Goal: Navigation & Orientation: Find specific page/section

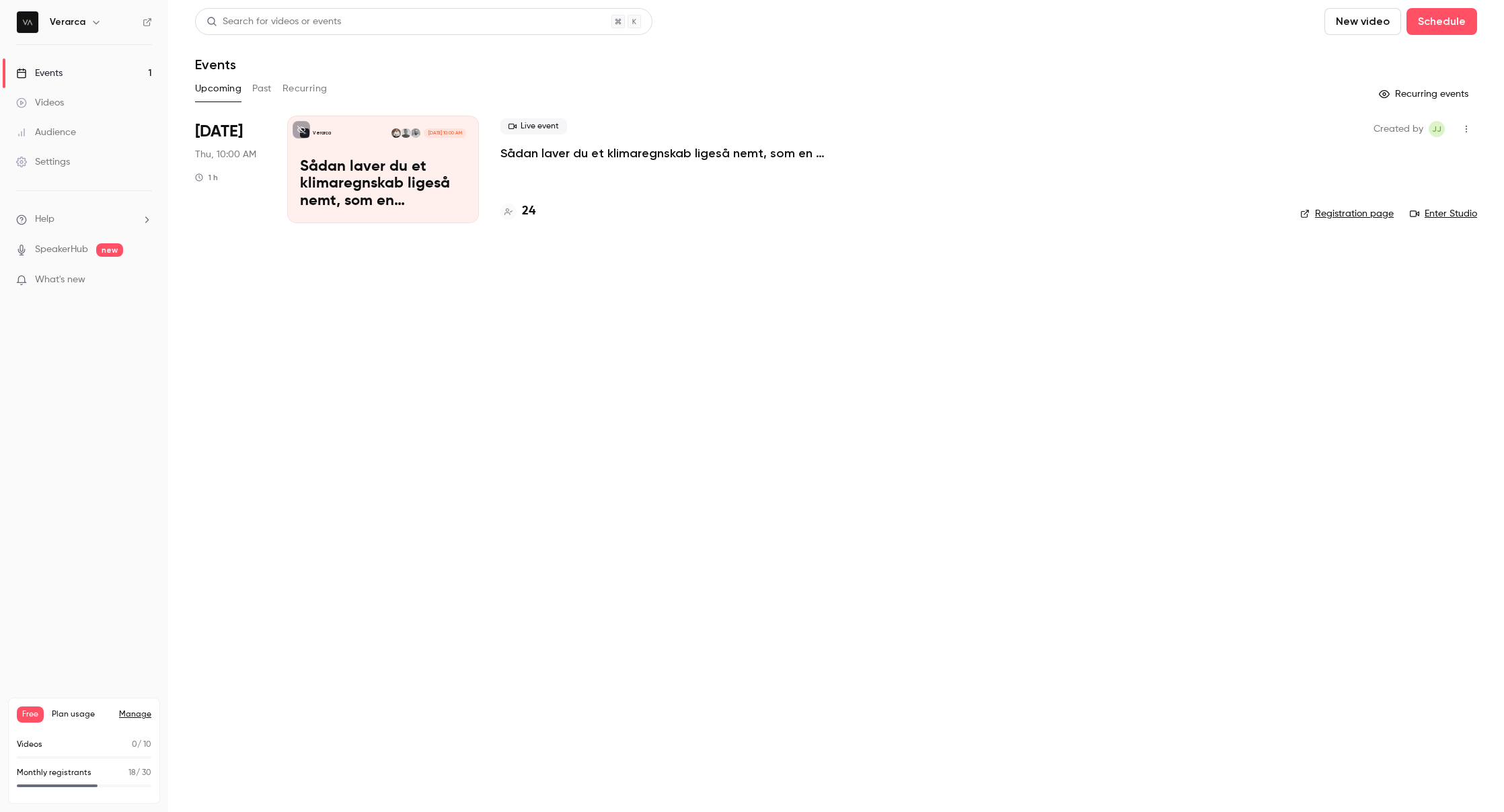
click at [528, 209] on h4 "24" at bounding box center [528, 211] width 13 height 18
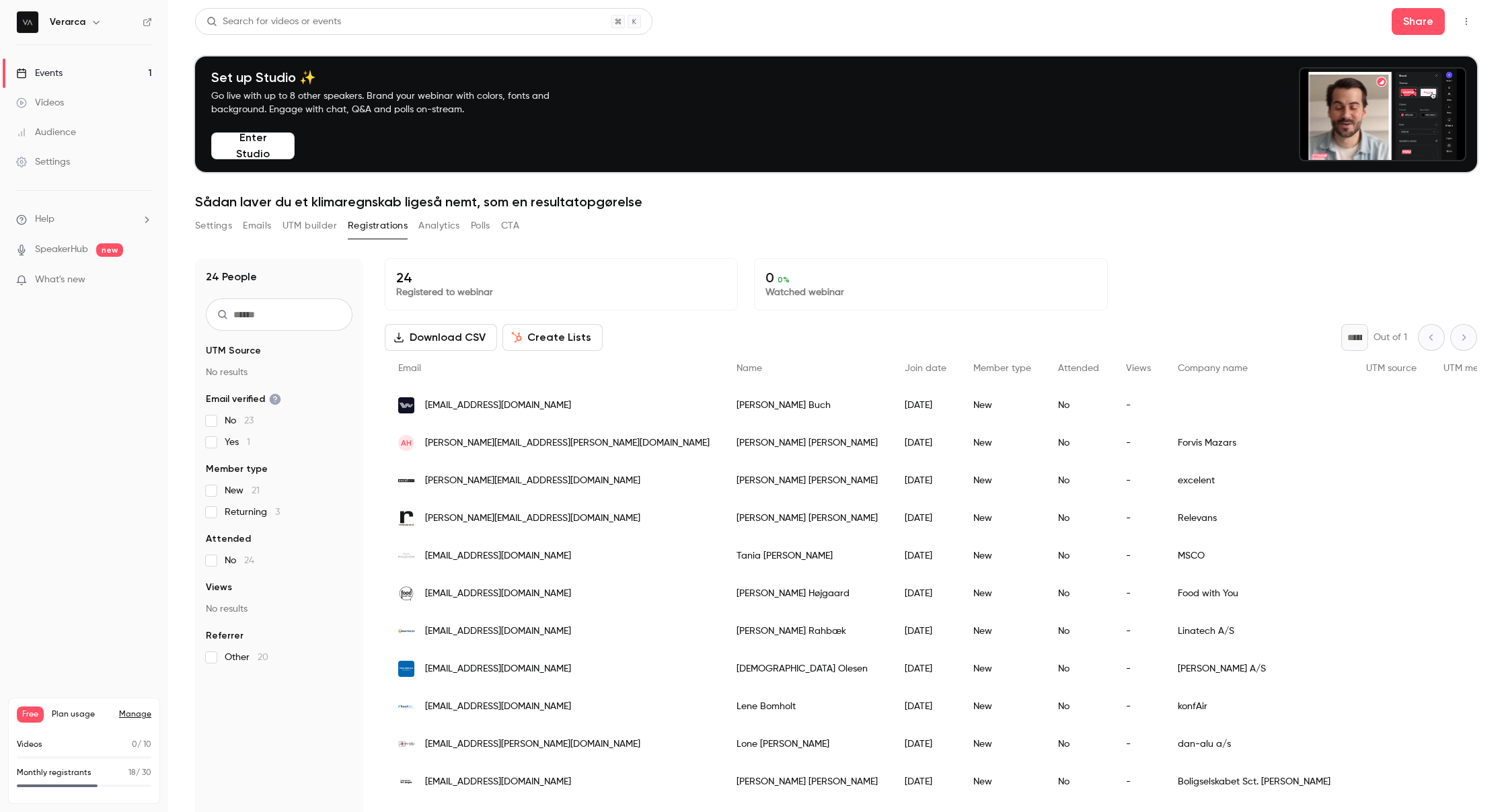
click at [253, 223] on button "Emails" at bounding box center [257, 226] width 29 height 22
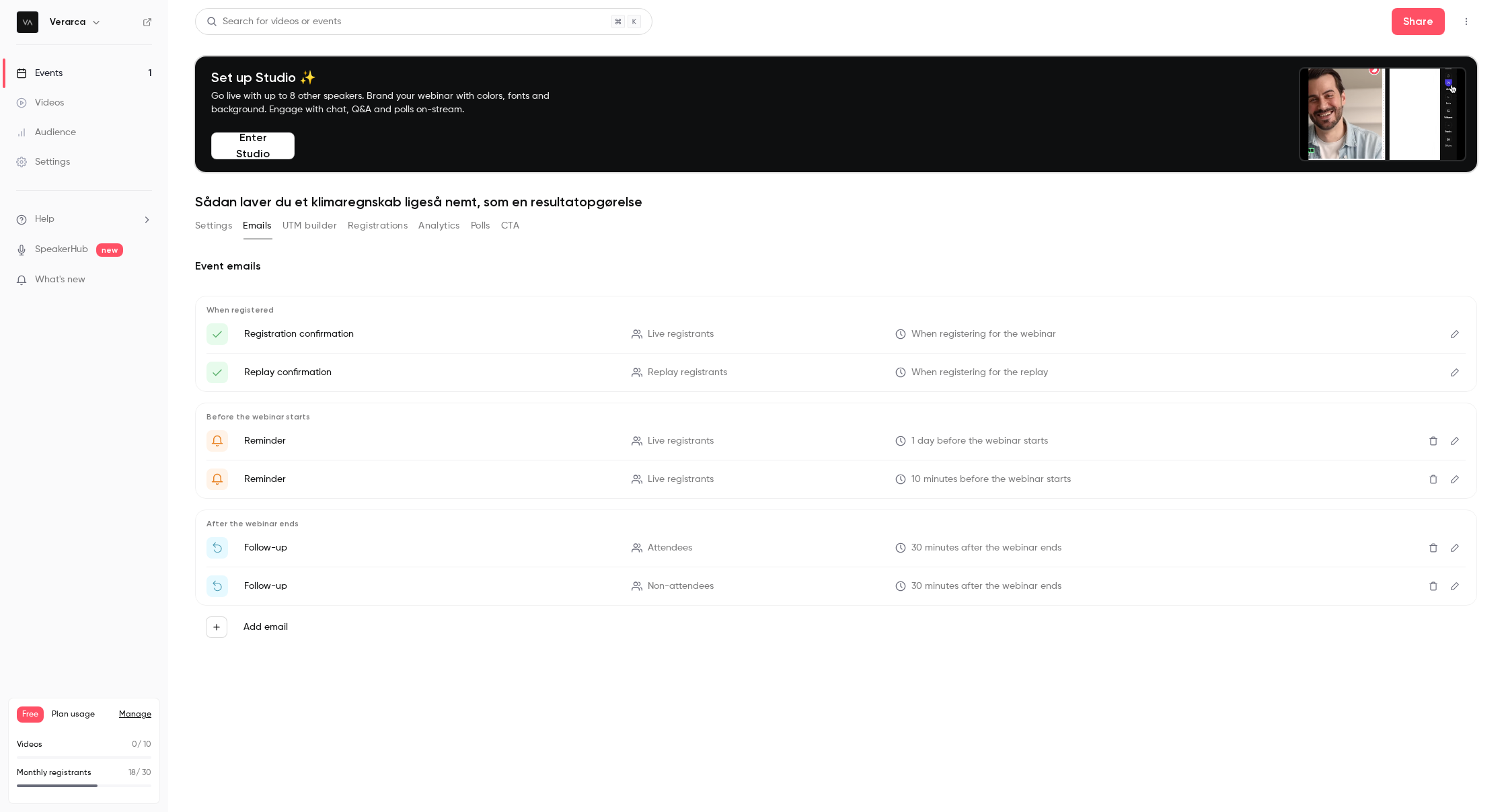
click at [80, 70] on link "Events 1" at bounding box center [84, 73] width 168 height 29
